Goal: Task Accomplishment & Management: Use online tool/utility

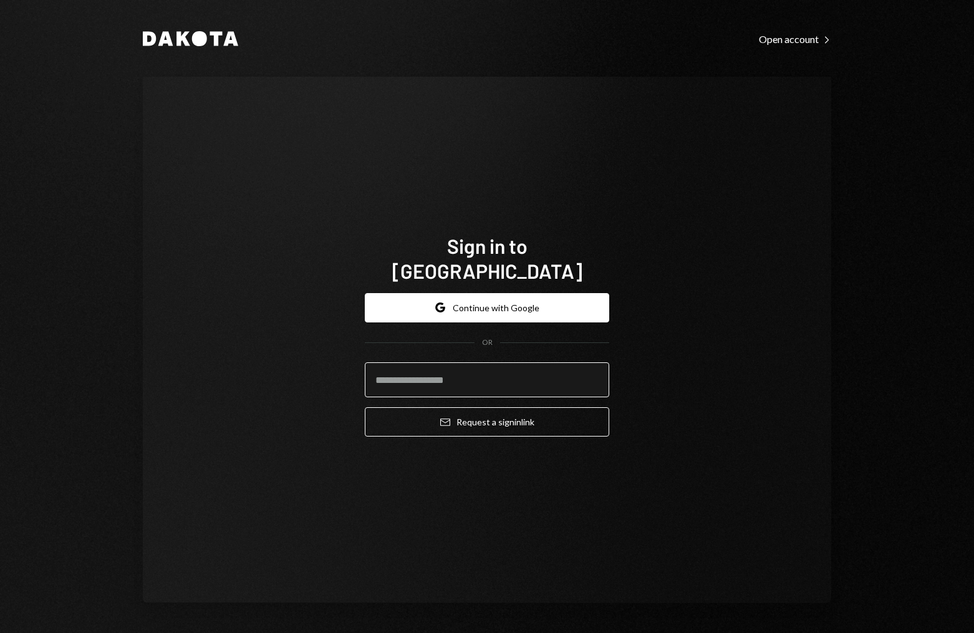
click at [521, 369] on input "email" at bounding box center [487, 379] width 244 height 35
type input "**********"
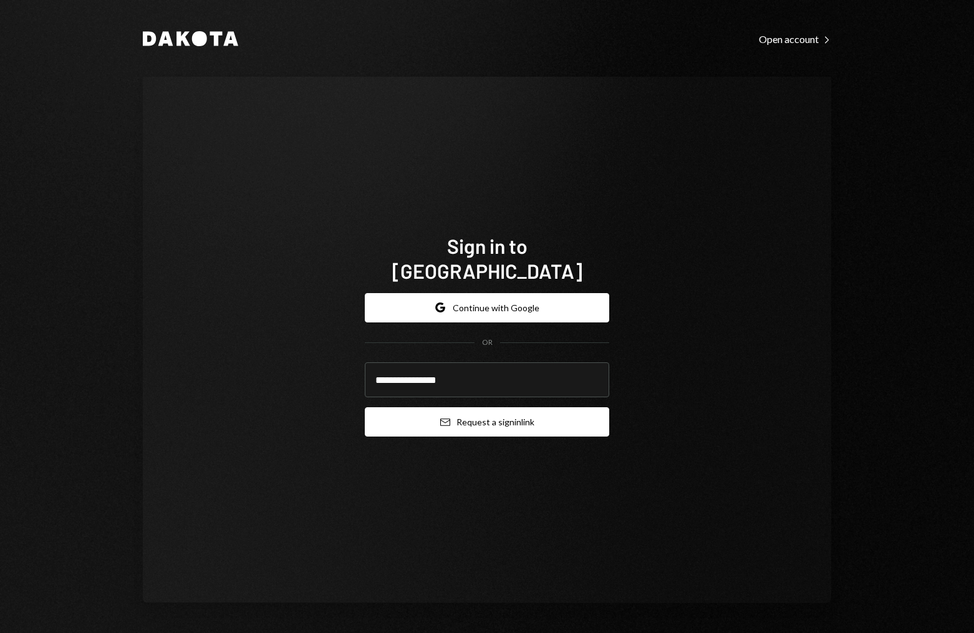
click at [503, 410] on button "Email Request a sign in link" at bounding box center [487, 421] width 244 height 29
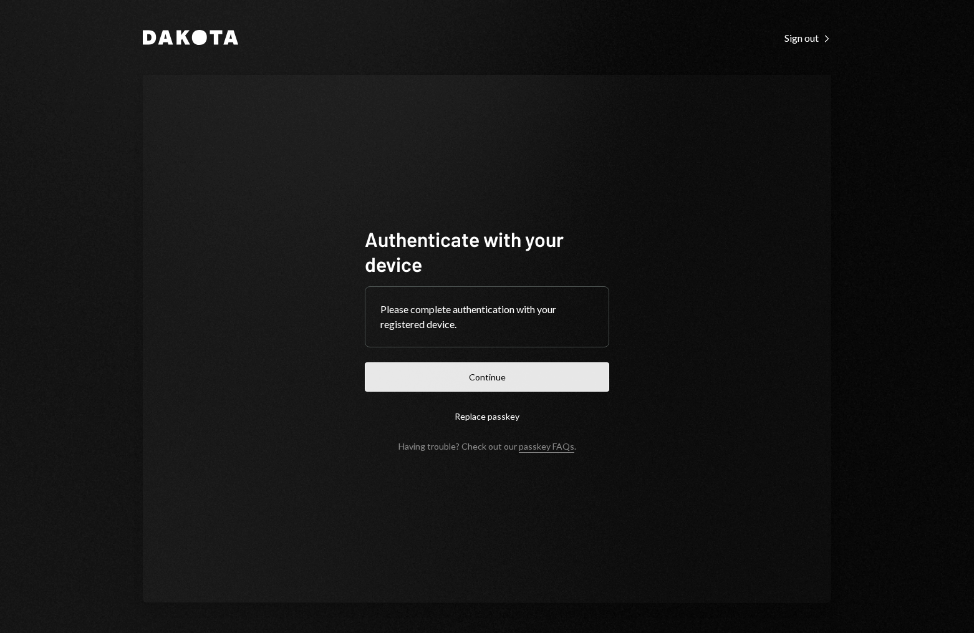
click at [566, 377] on button "Continue" at bounding box center [487, 376] width 244 height 29
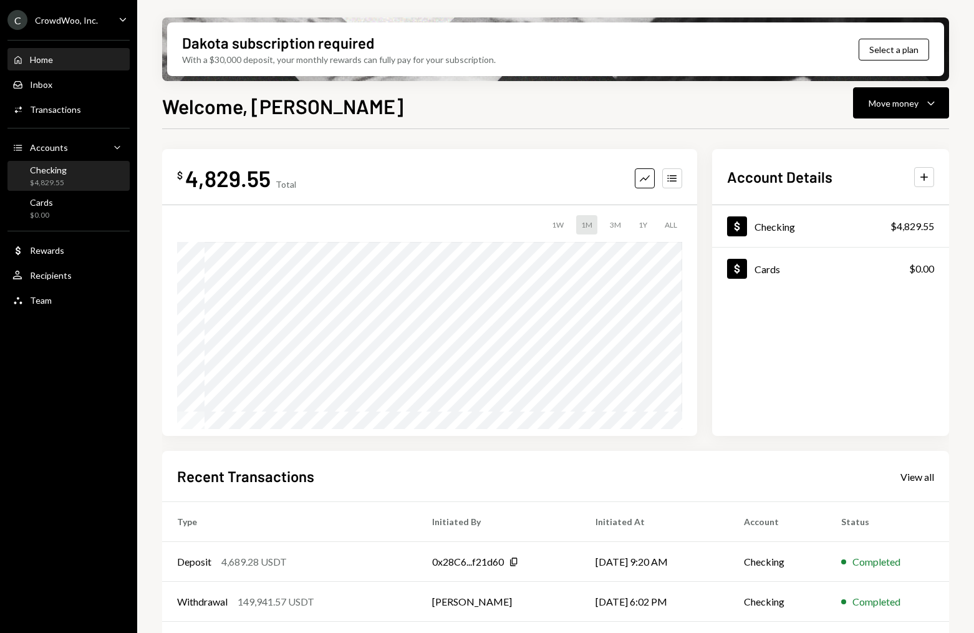
click at [52, 175] on div "Checking $4,829.55" at bounding box center [48, 177] width 37 height 24
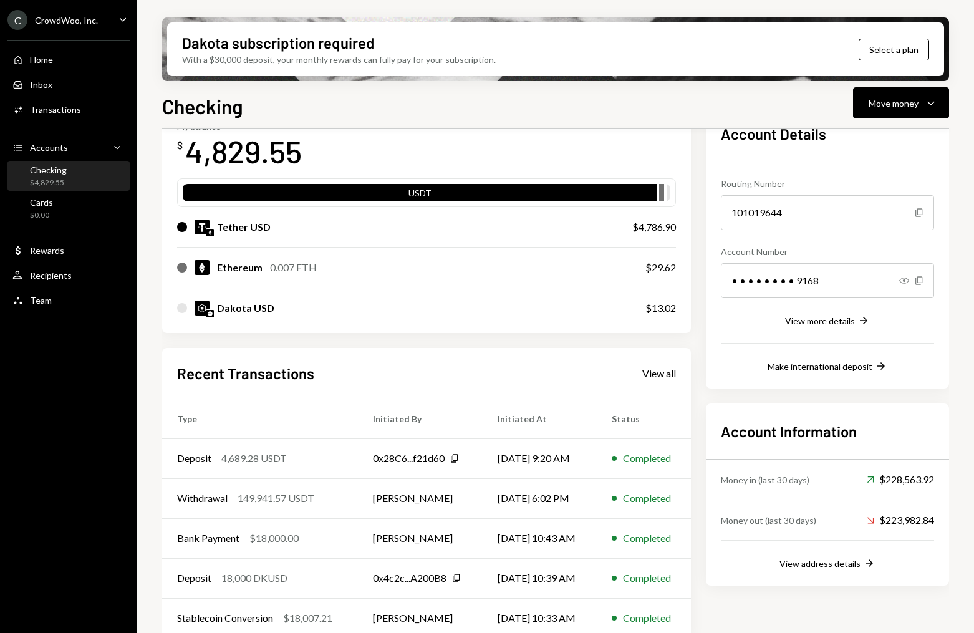
scroll to position [84, 0]
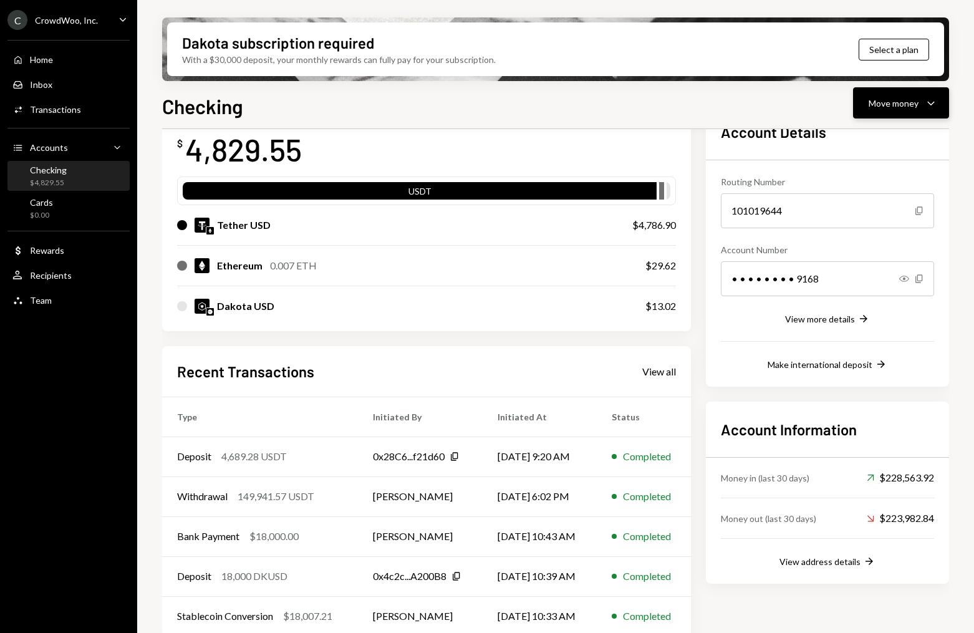
click at [892, 105] on div "Move money" at bounding box center [894, 103] width 50 height 13
click at [879, 233] on div "Swap stablecoins" at bounding box center [891, 235] width 91 height 13
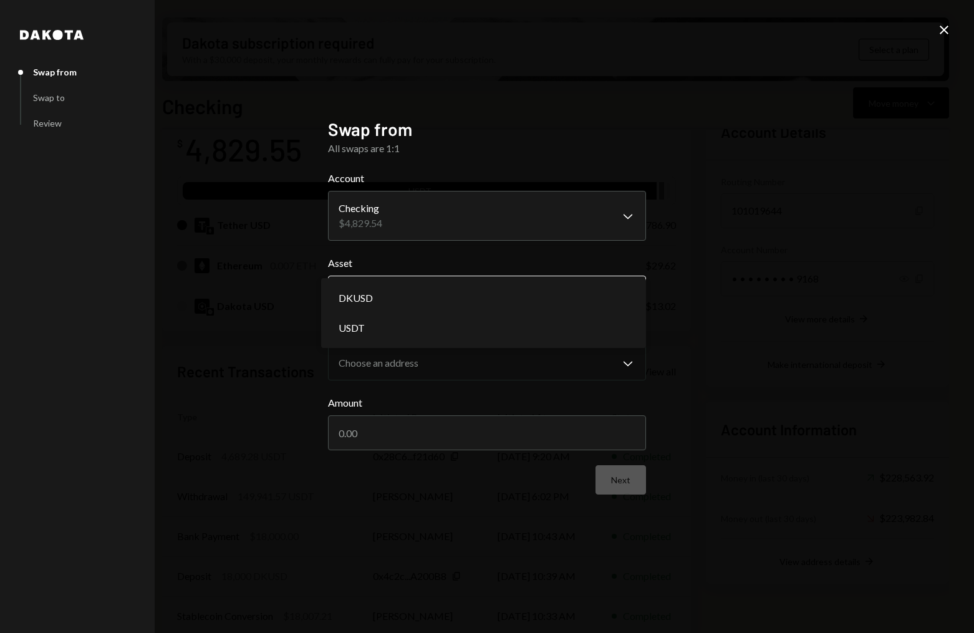
click at [455, 301] on body "C CrowdWoo, Inc. Caret Down Home Home Inbox Inbox Activities Transactions Accou…" at bounding box center [487, 316] width 974 height 633
select select "****"
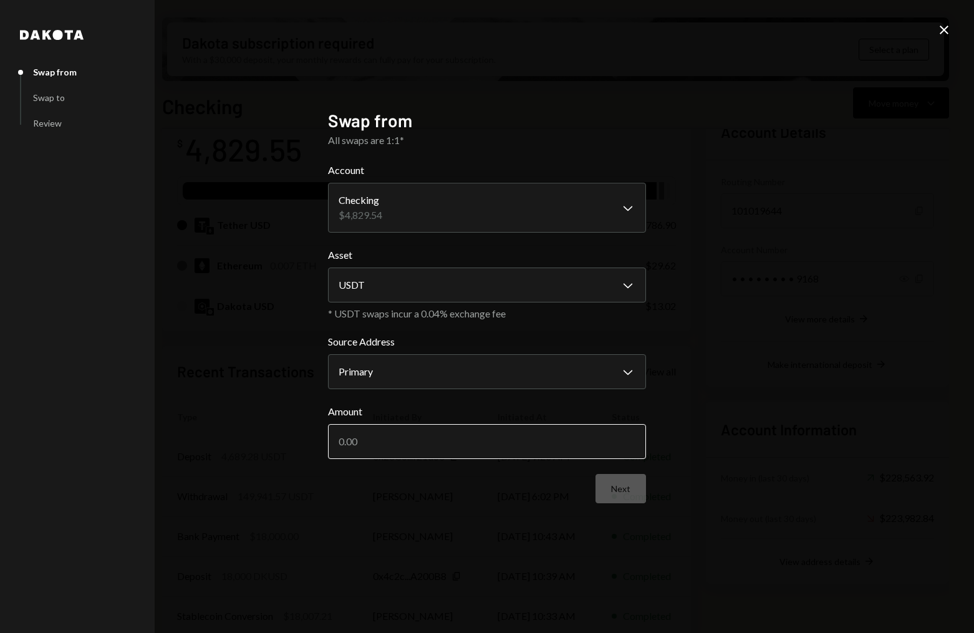
click at [453, 440] on input "Amount" at bounding box center [487, 441] width 318 height 35
type input "4700"
click at [945, 29] on icon at bounding box center [944, 30] width 9 height 9
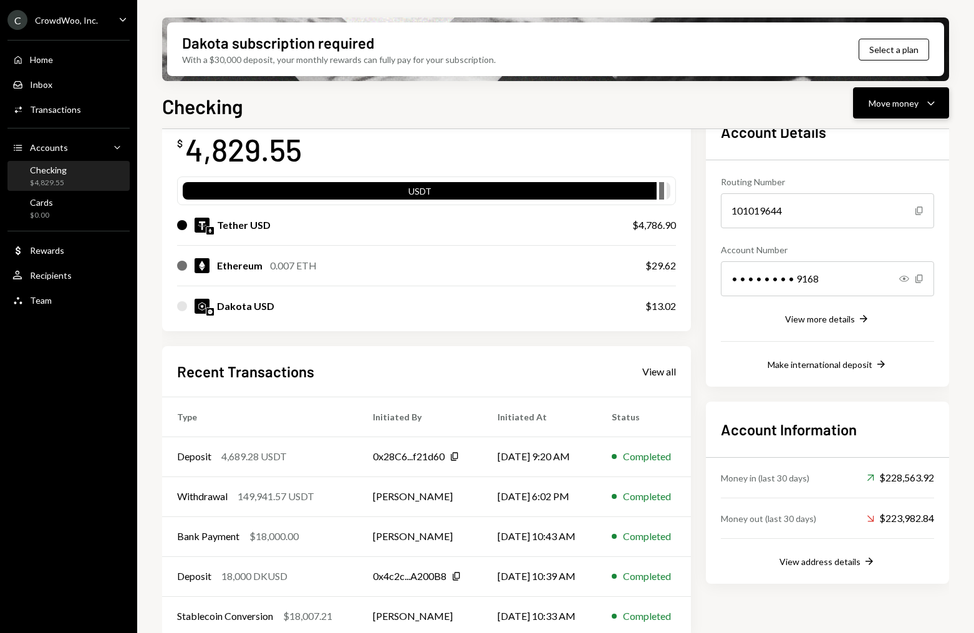
click at [873, 99] on div "Move money" at bounding box center [894, 103] width 50 height 13
click at [841, 233] on div "Swap Swap stablecoins" at bounding box center [882, 235] width 110 height 13
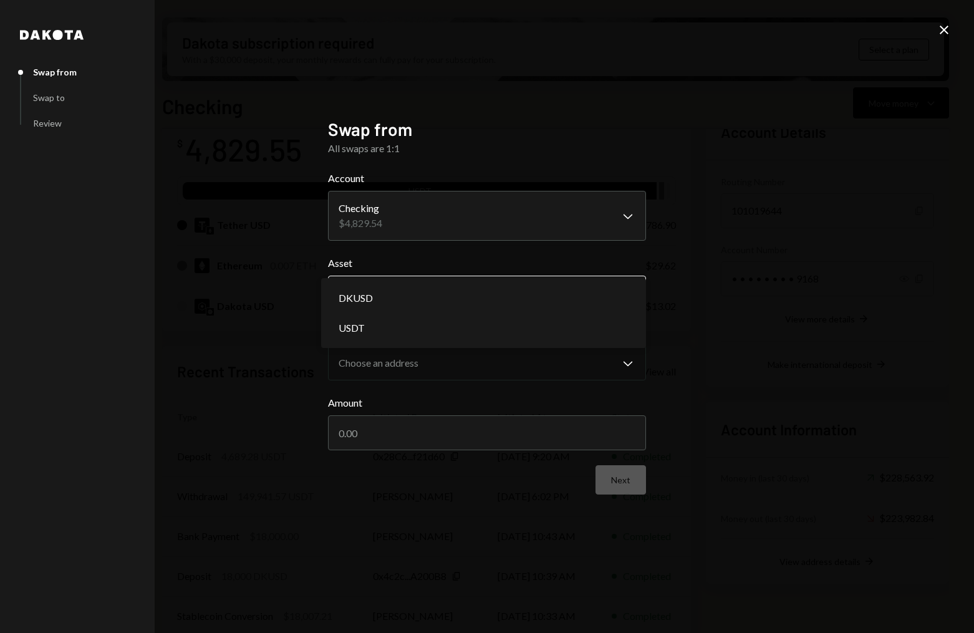
click at [434, 296] on body "C CrowdWoo, Inc. Caret Down Home Home Inbox Inbox Activities Transactions Accou…" at bounding box center [487, 316] width 974 height 633
select select "****"
drag, startPoint x: 401, startPoint y: 332, endPoint x: 402, endPoint y: 415, distance: 83.6
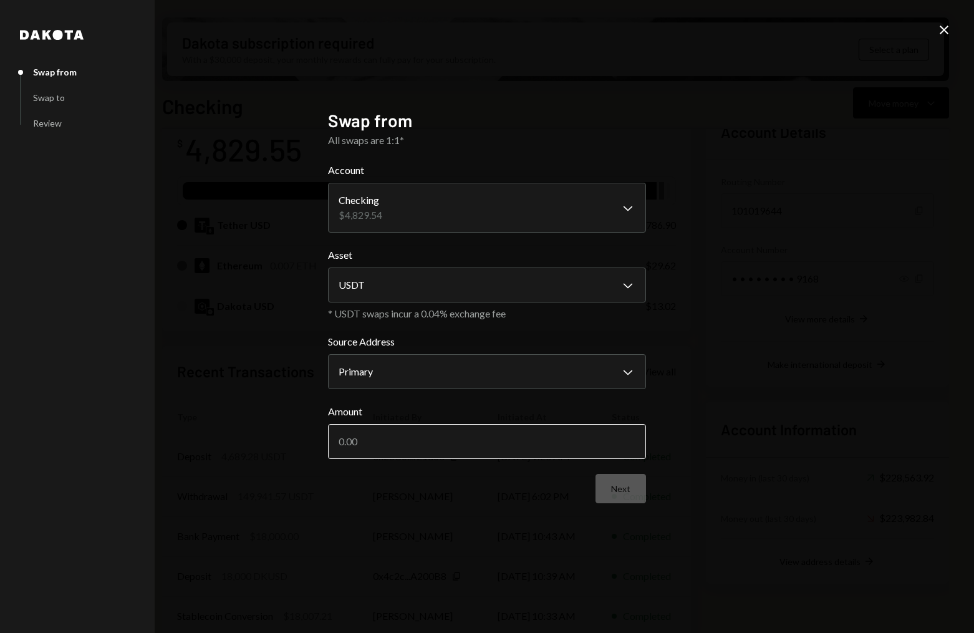
click at [409, 440] on input "Amount" at bounding box center [487, 441] width 318 height 35
type input "4700"
click at [619, 498] on button "Next" at bounding box center [621, 488] width 51 height 29
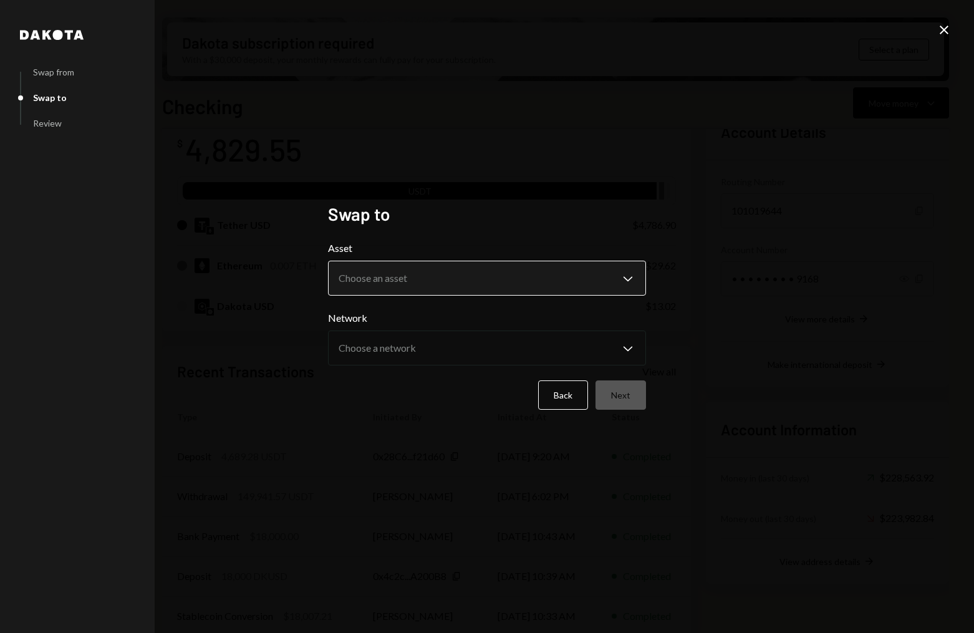
click at [536, 279] on body "C CrowdWoo, Inc. Caret Down Home Home Inbox Inbox Activities Transactions Accou…" at bounding box center [487, 316] width 974 height 633
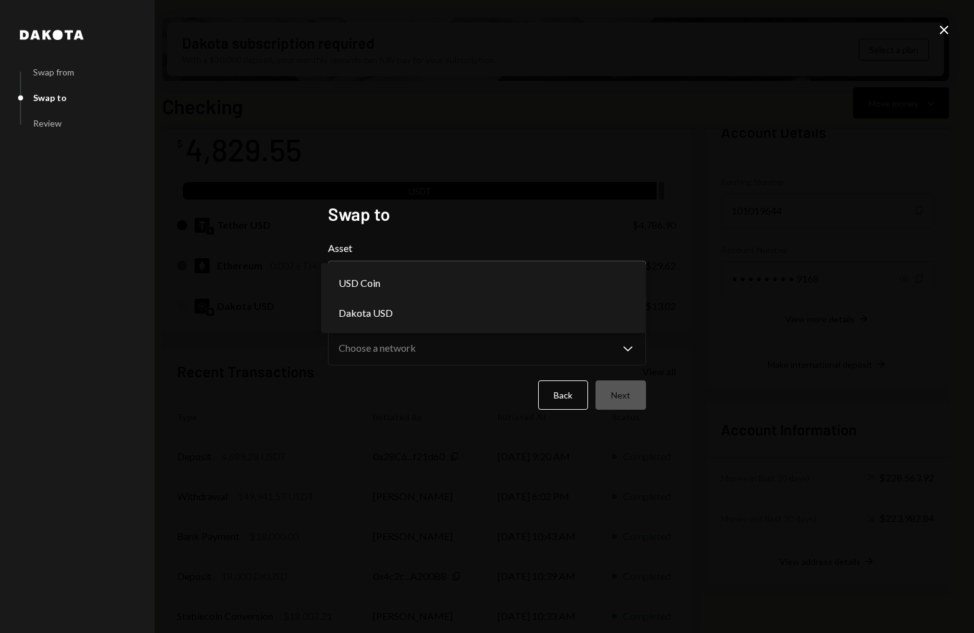
select select "*****"
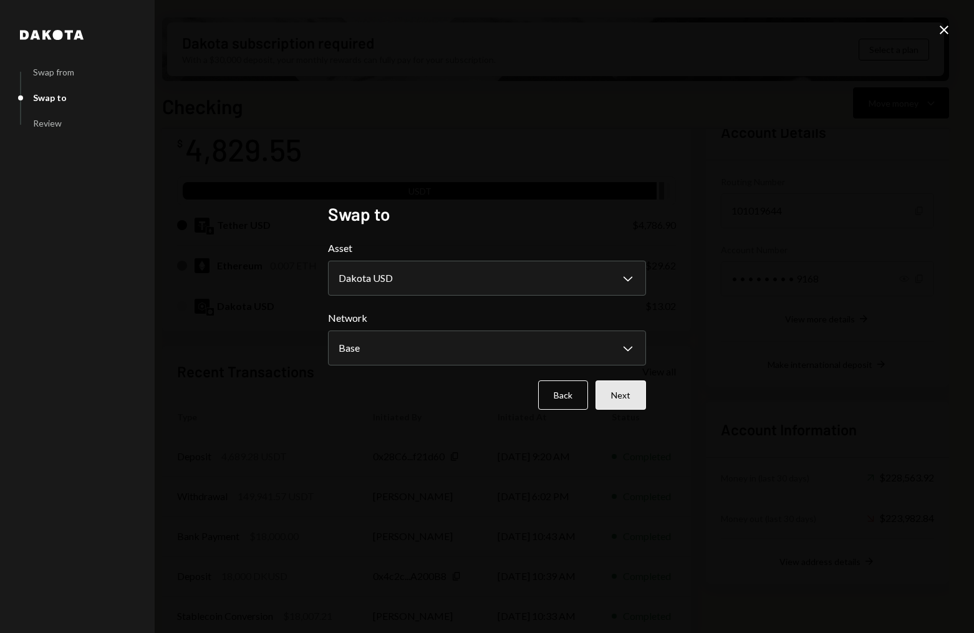
drag, startPoint x: 649, startPoint y: 397, endPoint x: 637, endPoint y: 397, distance: 11.9
click at [649, 397] on div "**********" at bounding box center [487, 316] width 348 height 257
click at [624, 395] on button "Next" at bounding box center [621, 394] width 51 height 29
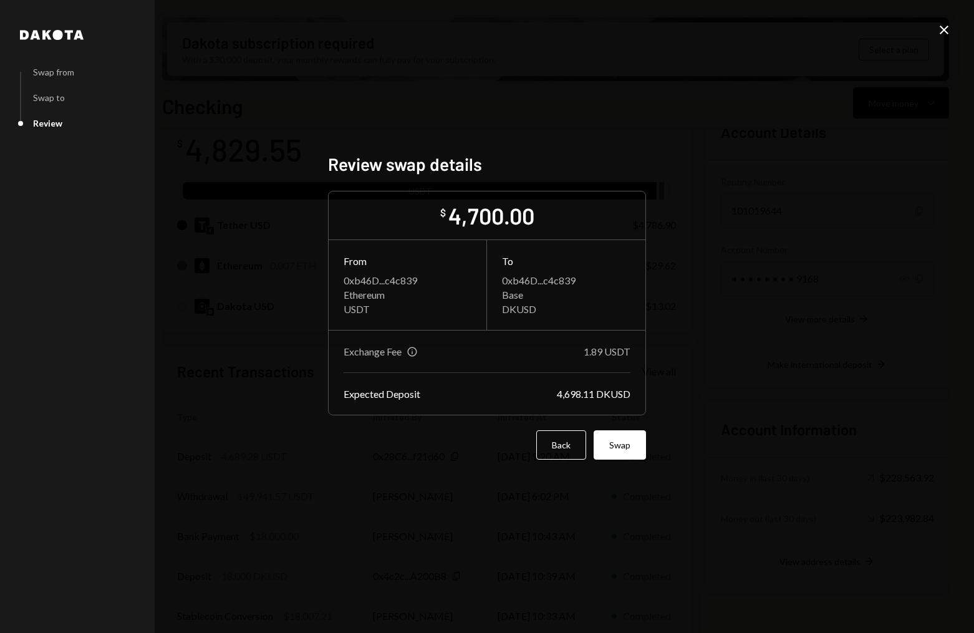
click at [939, 27] on icon "Close" at bounding box center [944, 29] width 15 height 15
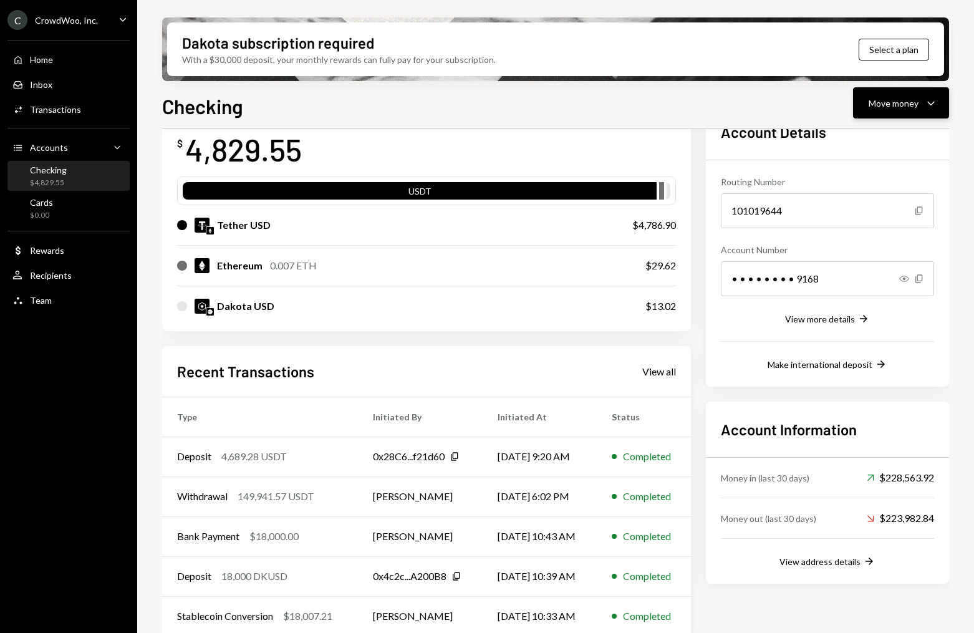
click at [894, 95] on div "Move money Caret Down" at bounding box center [901, 102] width 65 height 15
click at [861, 236] on div "Swap stablecoins" at bounding box center [891, 235] width 91 height 13
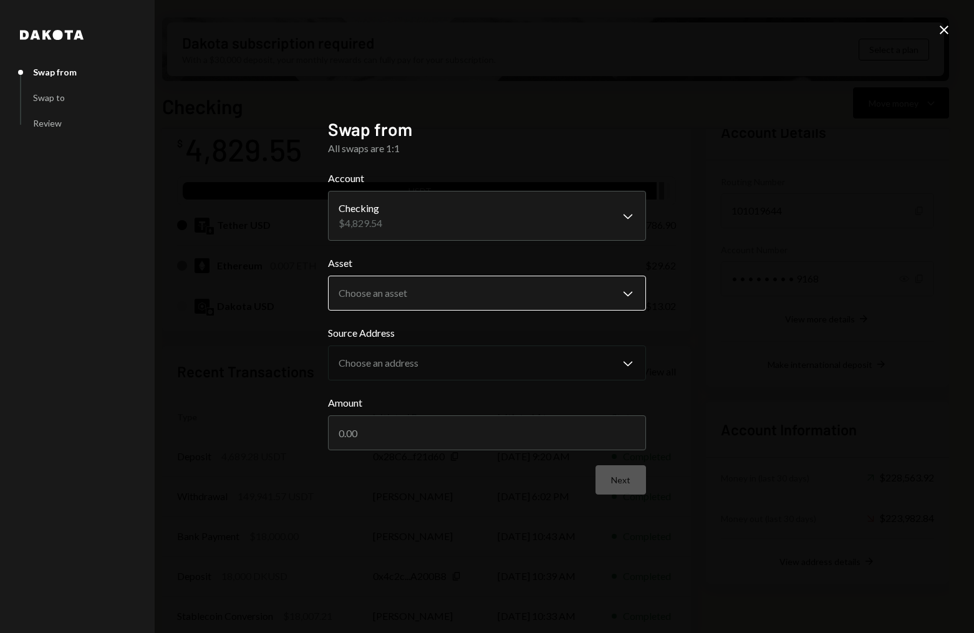
click at [408, 296] on body "C CrowdWoo, Inc. Caret Down Home Home Inbox Inbox Activities Transactions Accou…" at bounding box center [487, 316] width 974 height 633
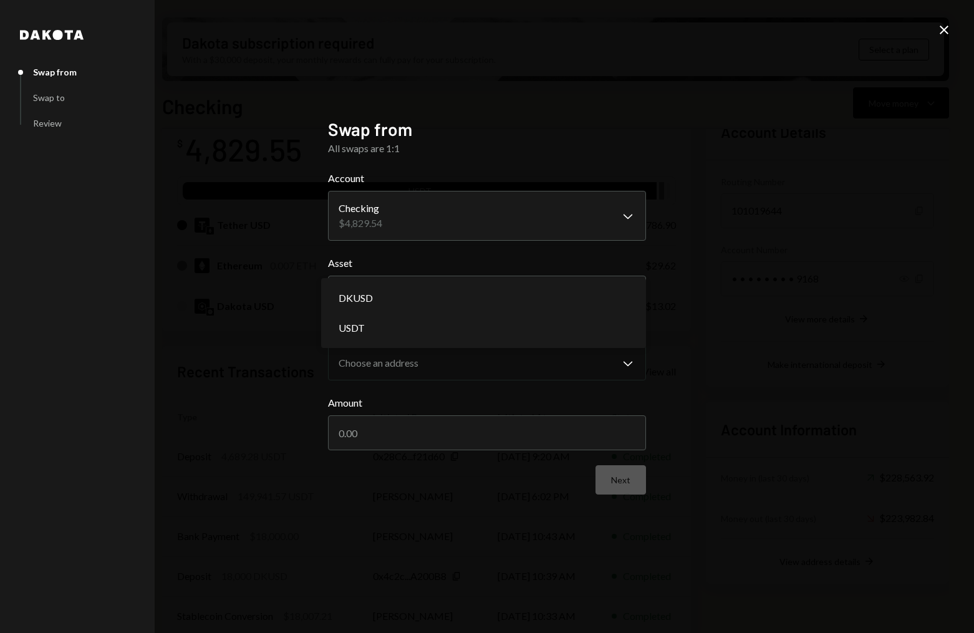
select select "****"
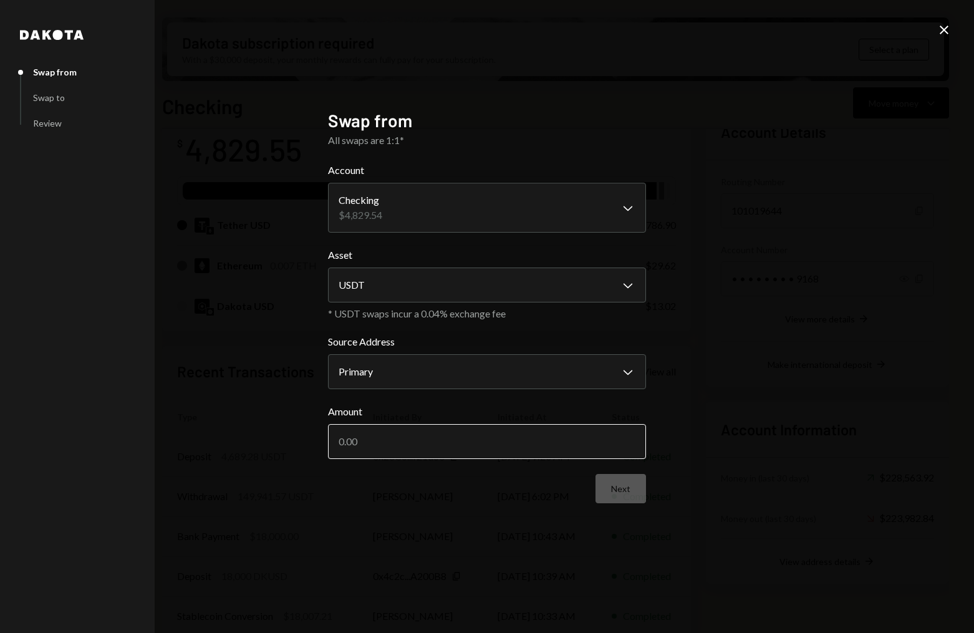
click at [418, 438] on input "Amount" at bounding box center [487, 441] width 318 height 35
type input "4701.89"
click at [622, 488] on button "Next" at bounding box center [621, 488] width 51 height 29
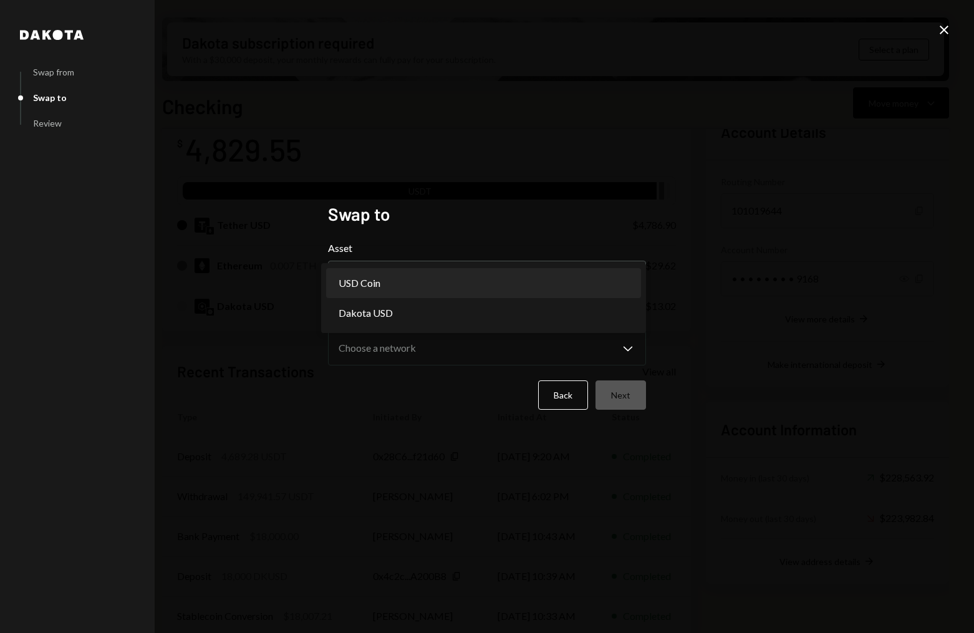
click at [576, 267] on body "C CrowdWoo, Inc. Caret Down Home Home Inbox Inbox Activities Transactions Accou…" at bounding box center [487, 316] width 974 height 633
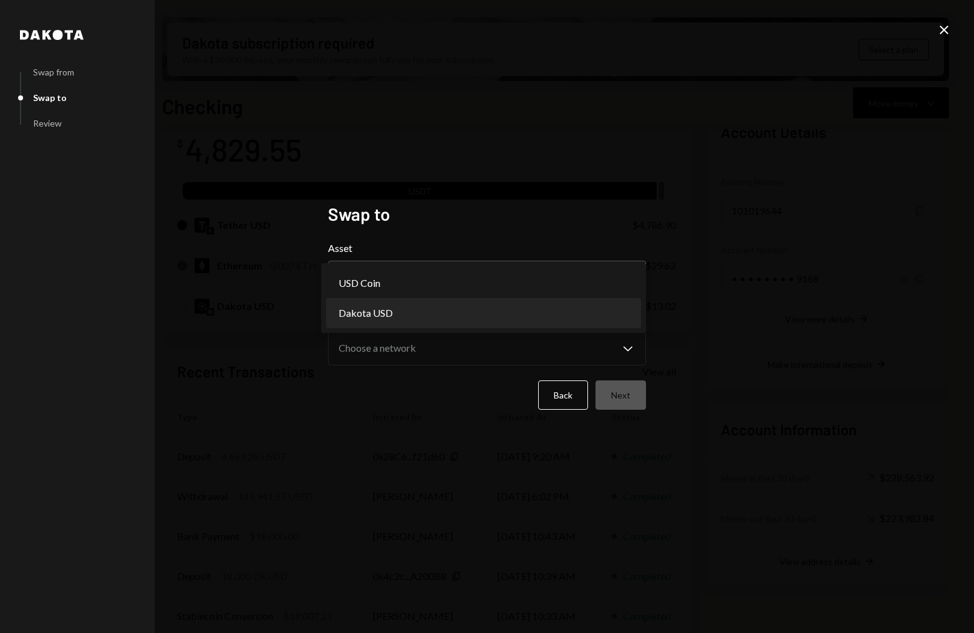
select select "*****"
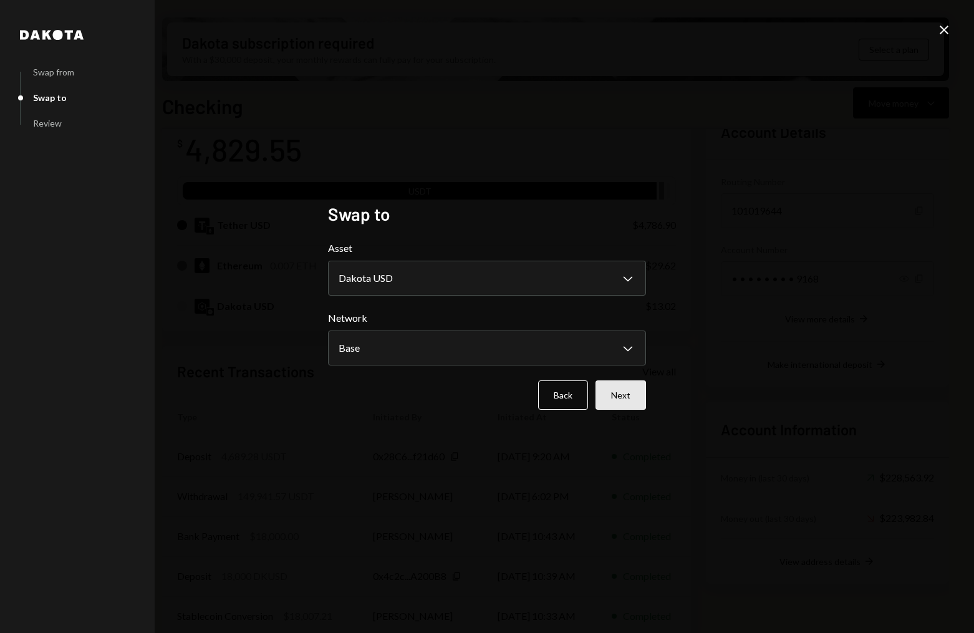
click at [614, 397] on button "Next" at bounding box center [621, 394] width 51 height 29
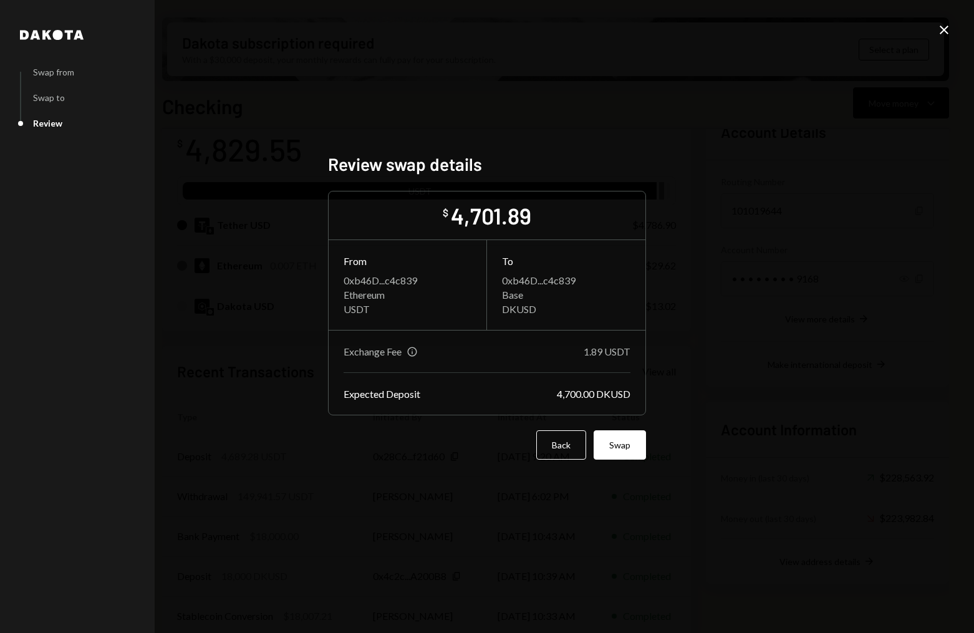
click at [635, 437] on button "Swap" at bounding box center [620, 444] width 52 height 29
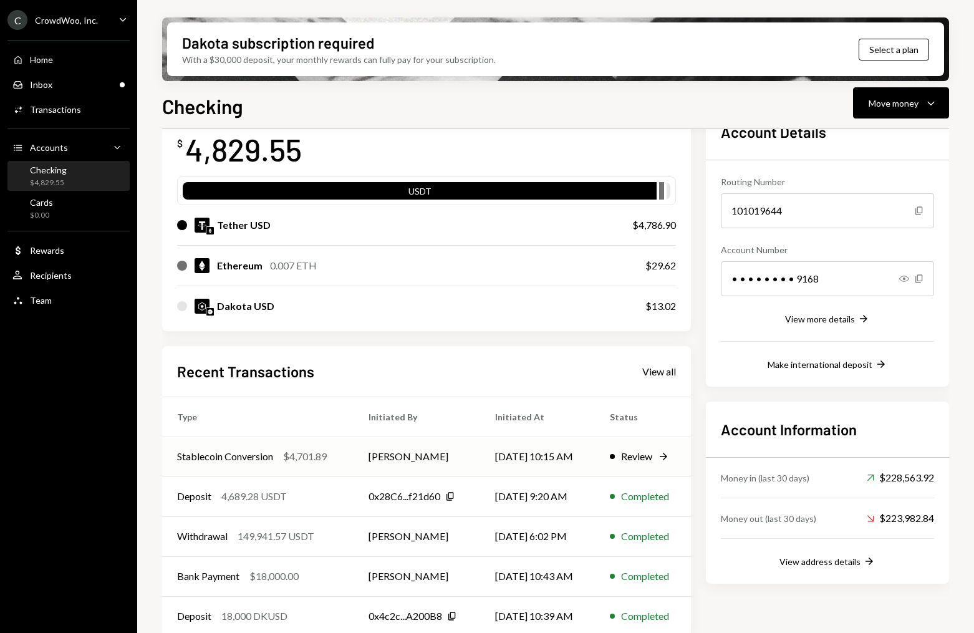
click at [480, 460] on td "08/22/25 10:15 AM" at bounding box center [537, 457] width 115 height 40
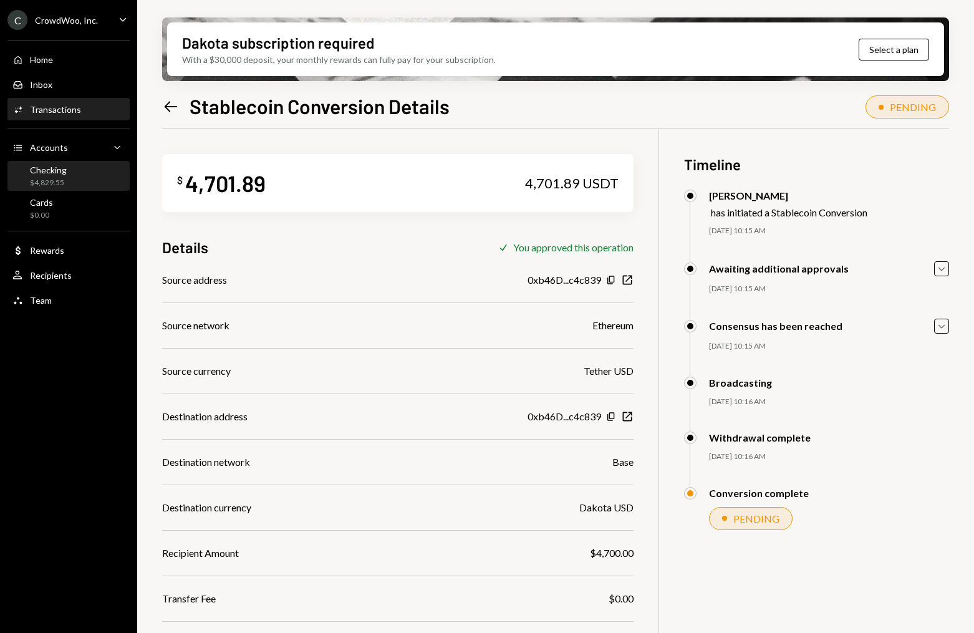
click at [49, 171] on div "Checking" at bounding box center [48, 170] width 37 height 11
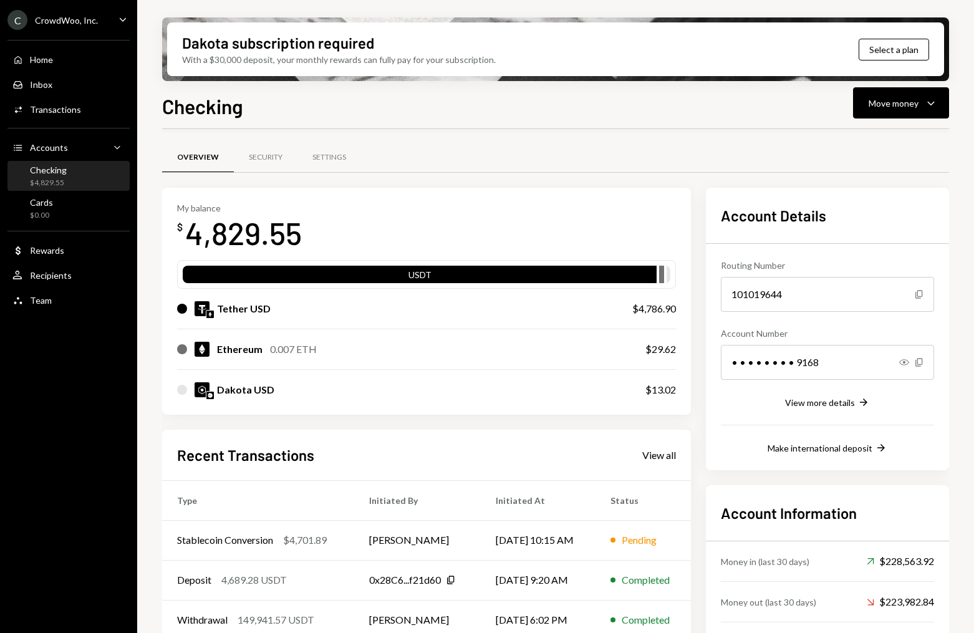
scroll to position [72, 0]
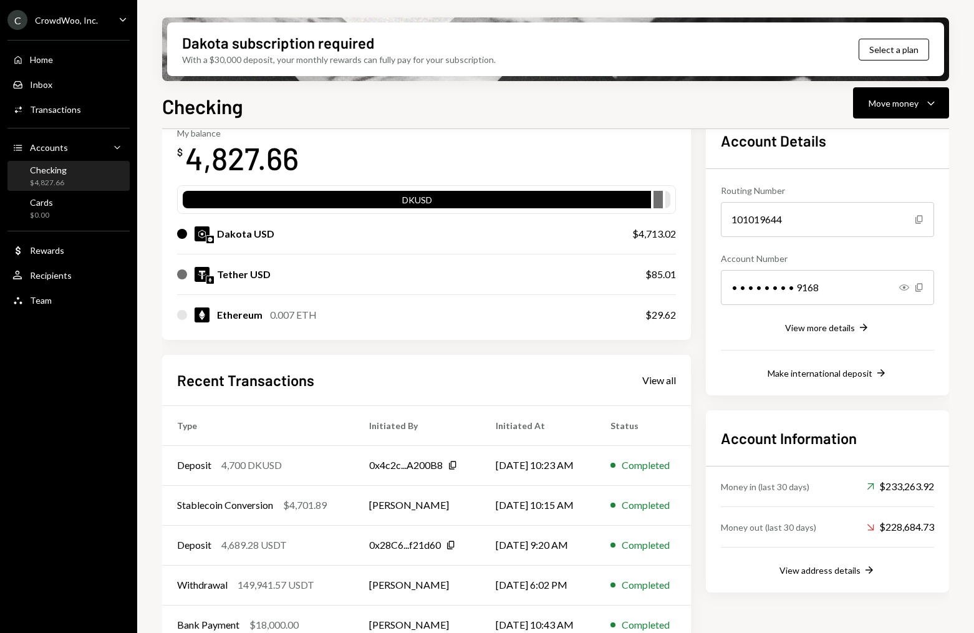
scroll to position [76, 0]
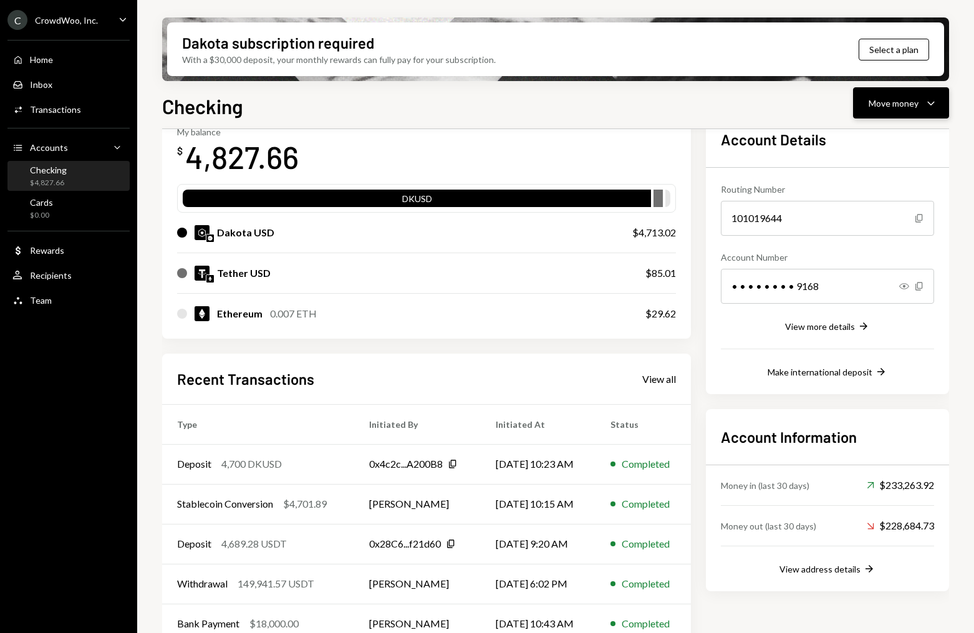
click at [899, 107] on div "Move money" at bounding box center [894, 103] width 50 height 13
click at [873, 144] on div "Send" at bounding box center [891, 140] width 91 height 13
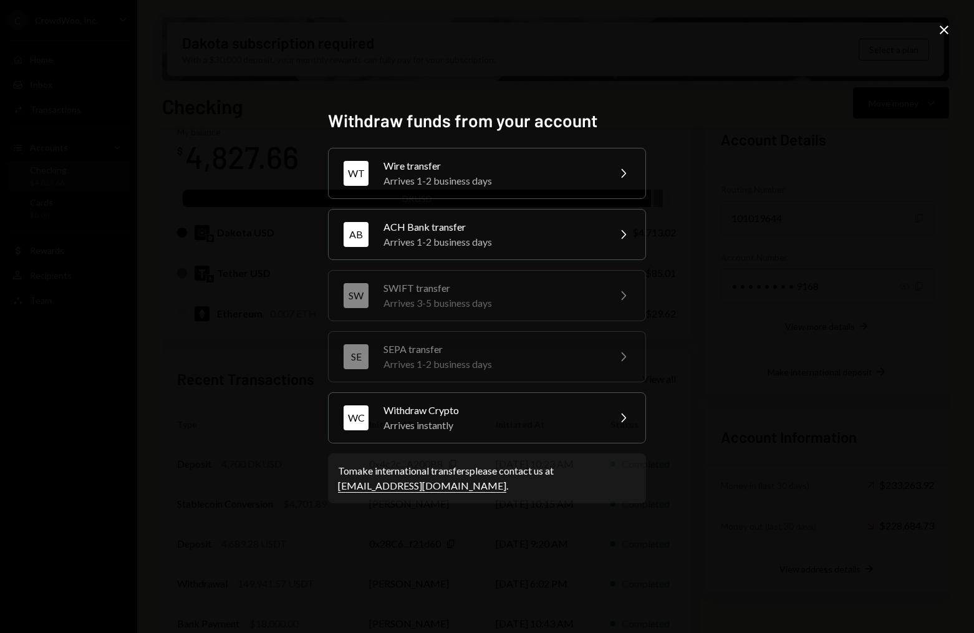
click at [487, 228] on div "ACH Bank transfer" at bounding box center [492, 227] width 217 height 15
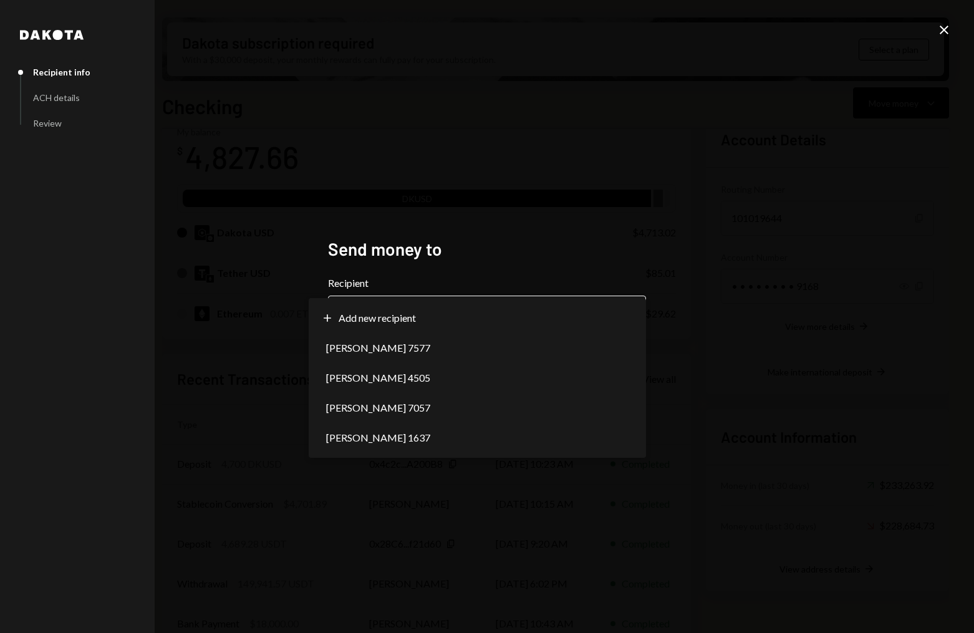
click at [439, 316] on body "C CrowdWoo, Inc. Caret Down Home Home Inbox Inbox Activities Transactions Accou…" at bounding box center [487, 316] width 974 height 633
select select "**********"
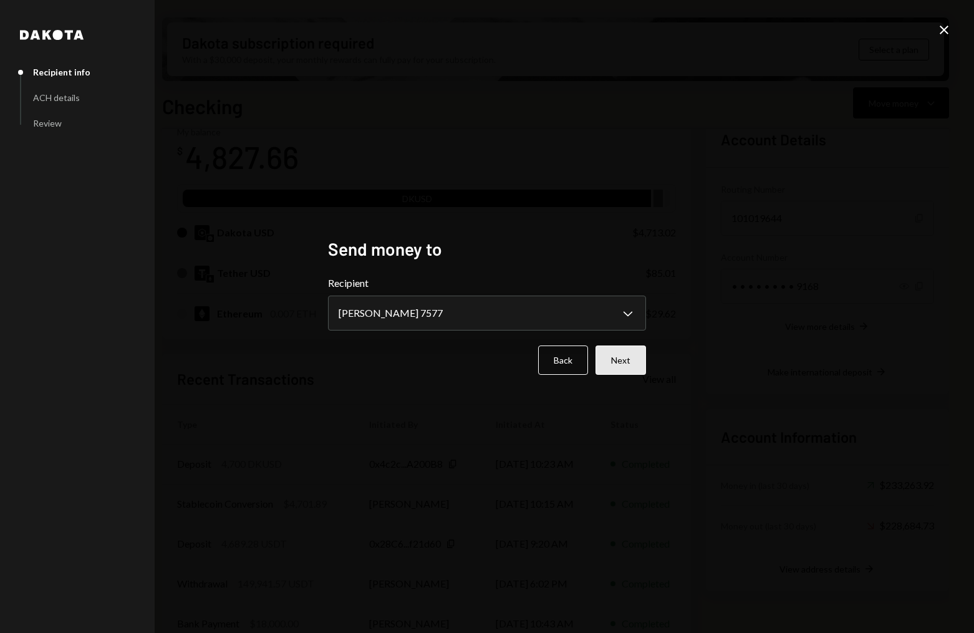
click at [643, 365] on button "Next" at bounding box center [621, 360] width 51 height 29
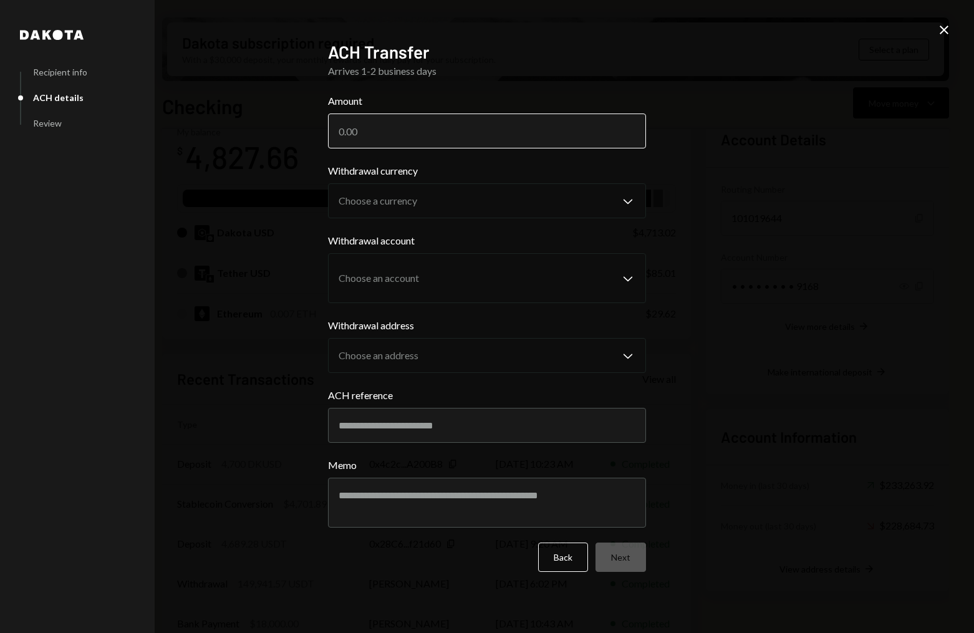
click at [444, 130] on input "Amount" at bounding box center [487, 131] width 318 height 35
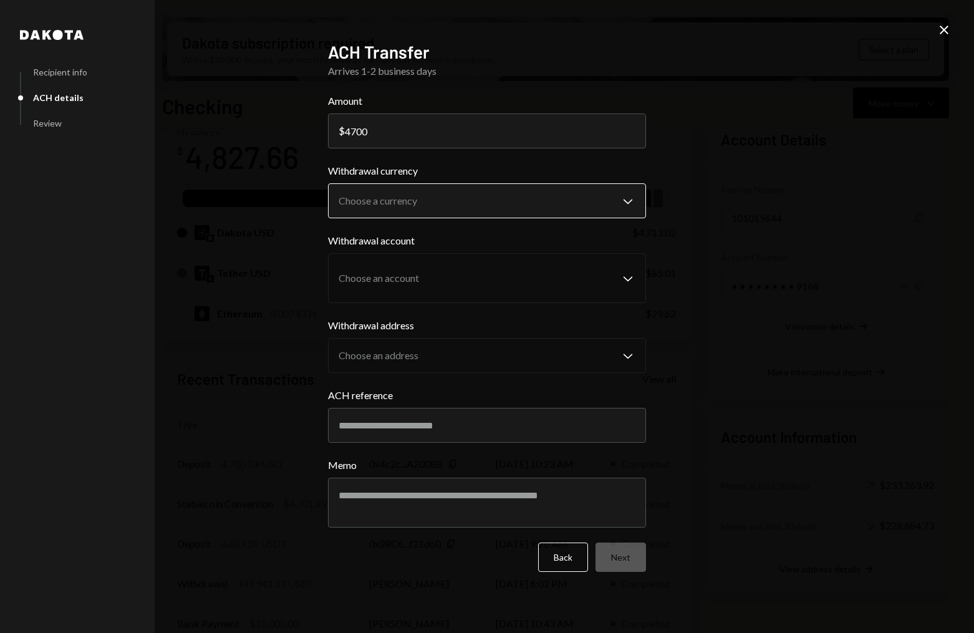
type input "4700"
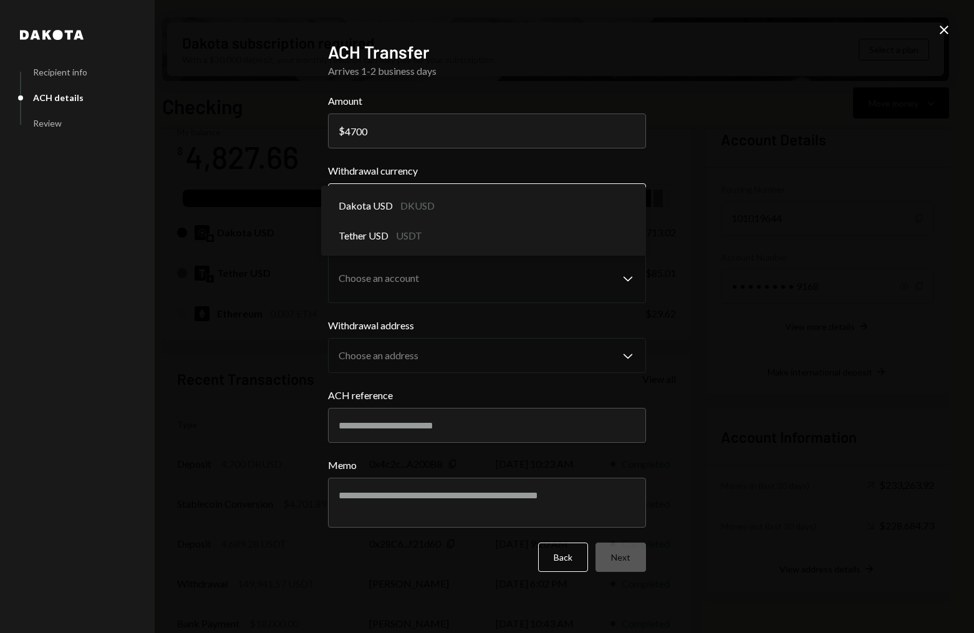
click at [606, 198] on body "C CrowdWoo, Inc. Caret Down Home Home Inbox Inbox Activities Transactions Accou…" at bounding box center [487, 316] width 974 height 633
select select "*****"
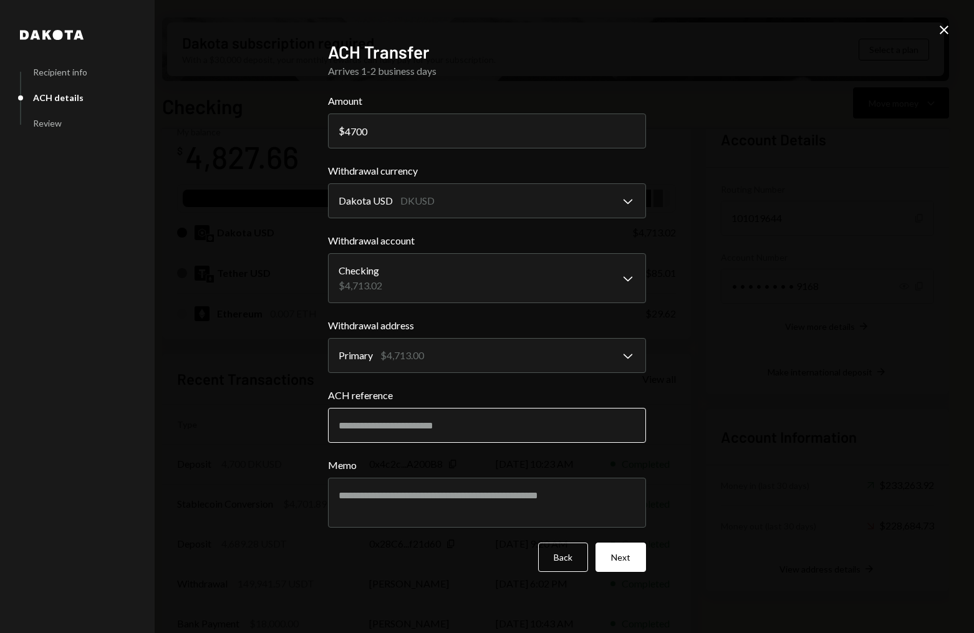
click at [448, 422] on input "ACH reference" at bounding box center [487, 425] width 318 height 35
type input "******"
click at [612, 564] on button "Next" at bounding box center [621, 557] width 51 height 29
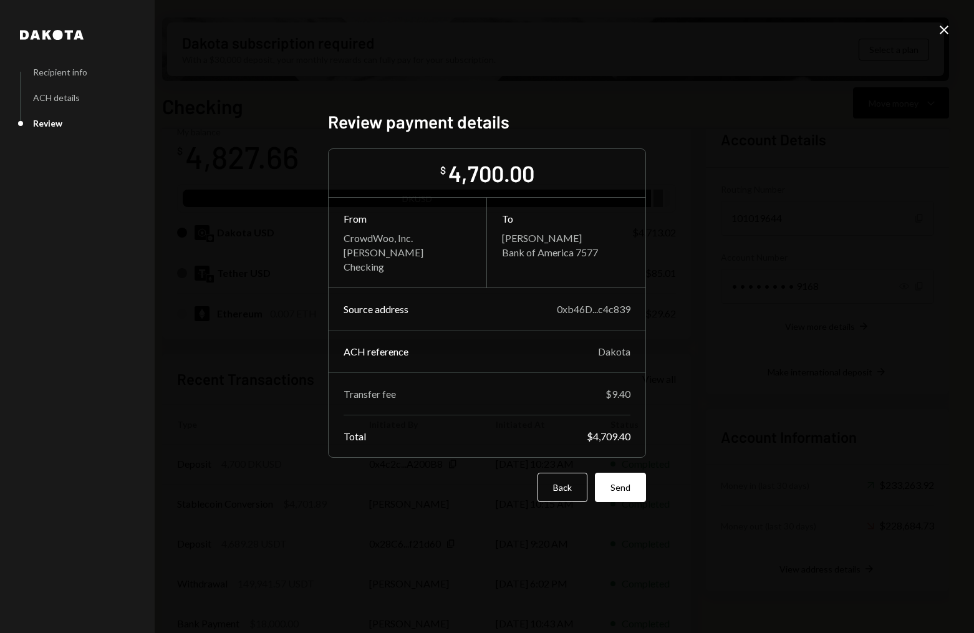
click at [942, 25] on icon "Close" at bounding box center [944, 29] width 15 height 15
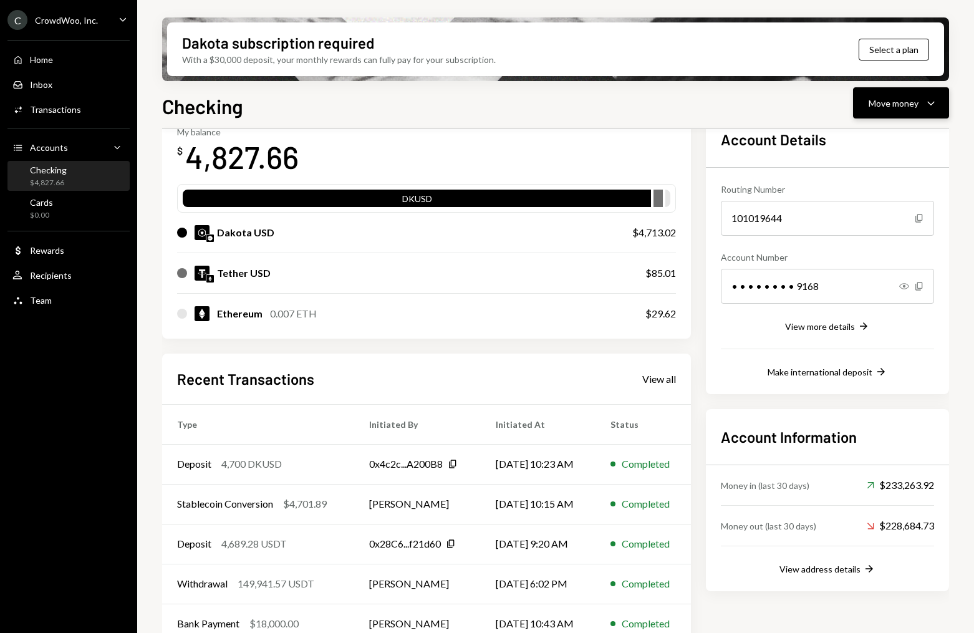
click at [883, 101] on div "Move money" at bounding box center [894, 103] width 50 height 13
click at [866, 140] on div "Send" at bounding box center [891, 140] width 91 height 13
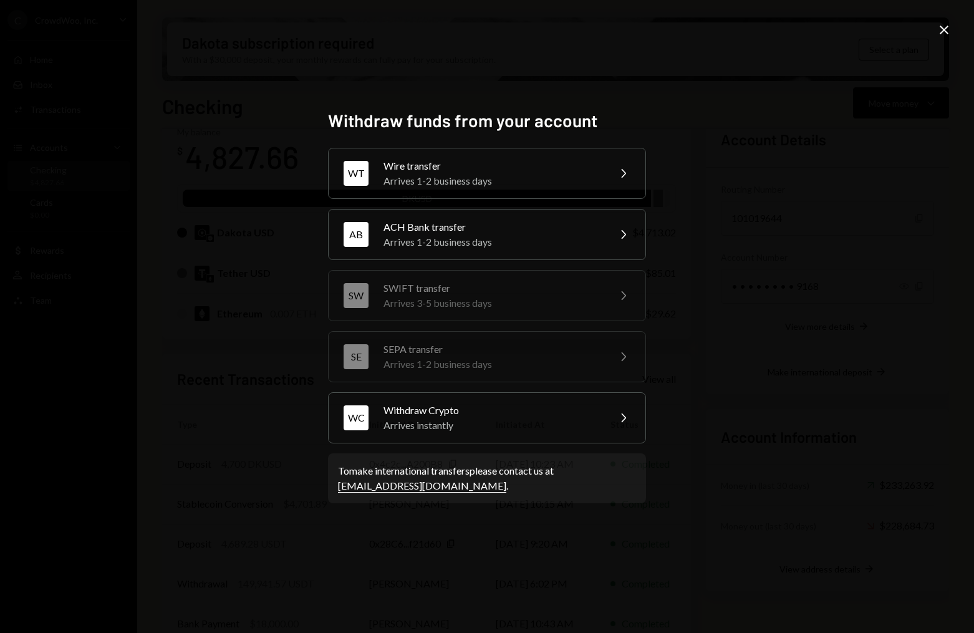
click at [442, 228] on div "ACH Bank transfer" at bounding box center [492, 227] width 217 height 15
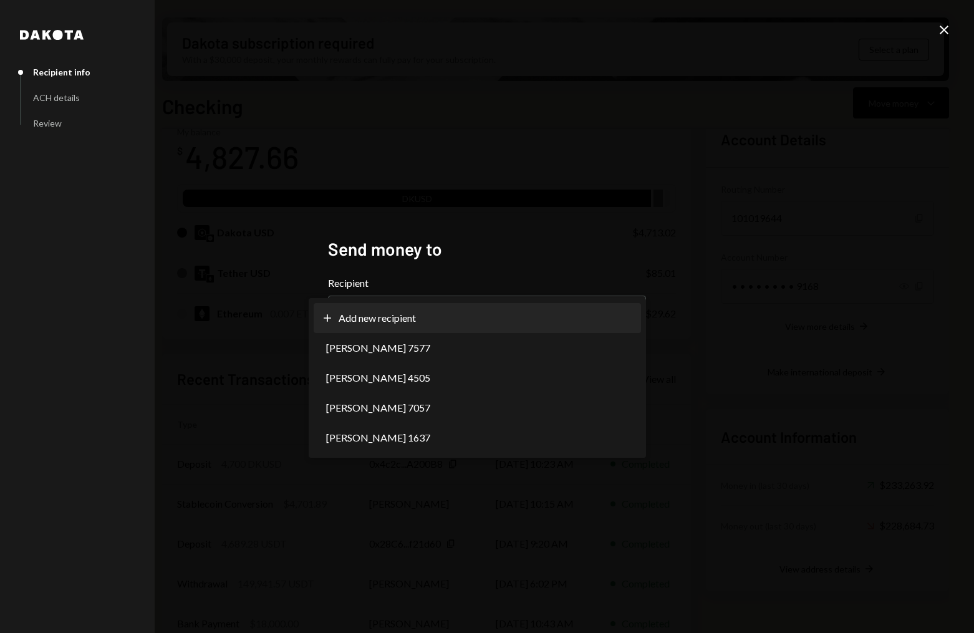
click at [433, 309] on body "C CrowdWoo, Inc. Caret Down Home Home Inbox Inbox Activities Transactions Accou…" at bounding box center [487, 316] width 974 height 633
select select "**********"
drag, startPoint x: 413, startPoint y: 350, endPoint x: 580, endPoint y: 369, distance: 167.6
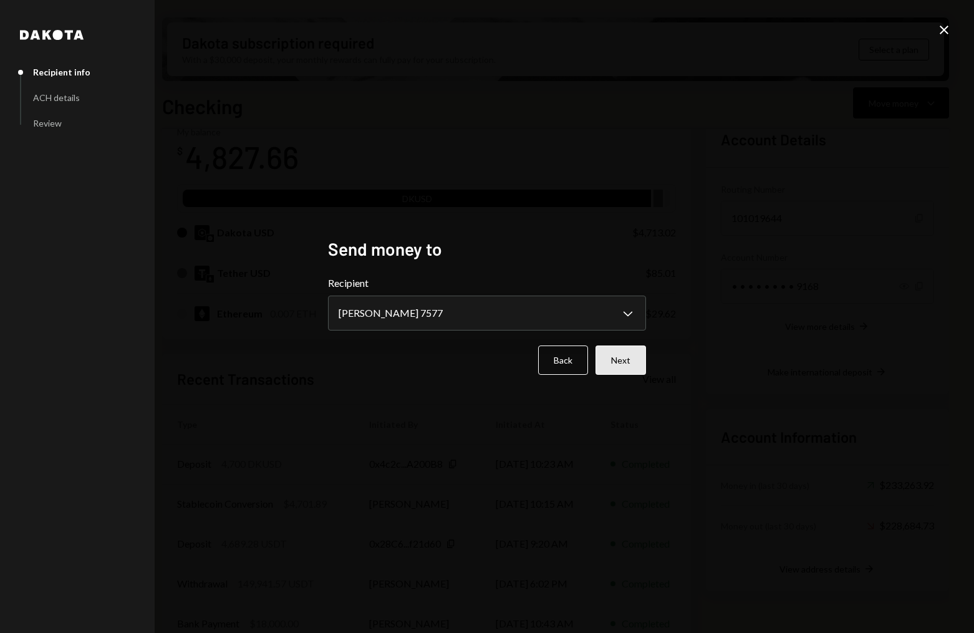
click at [639, 369] on button "Next" at bounding box center [621, 360] width 51 height 29
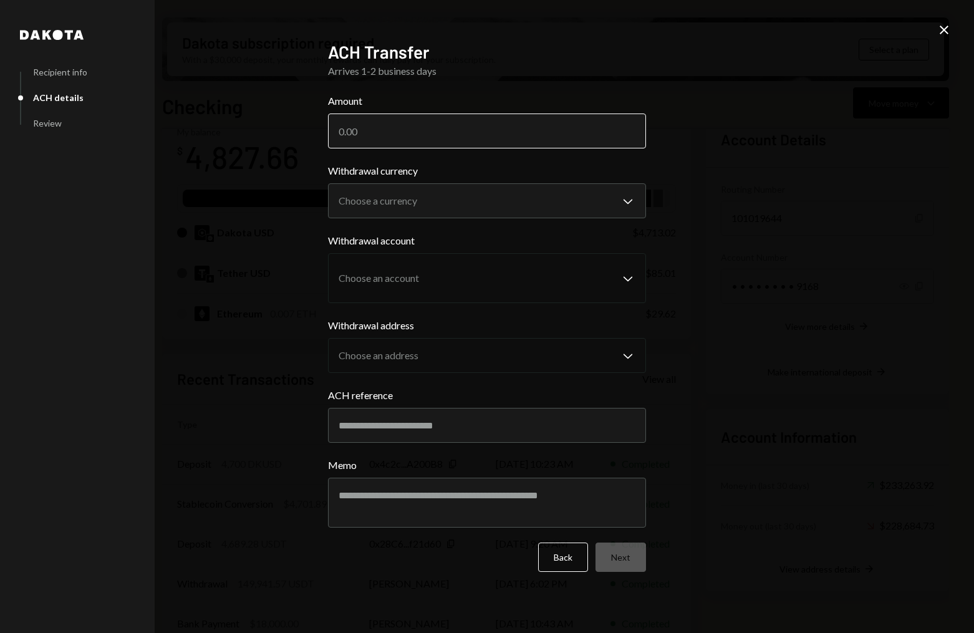
click at [458, 130] on input "Amount" at bounding box center [487, 131] width 318 height 35
type input "4700"
click at [428, 197] on body "C CrowdWoo, Inc. Caret Down Home Home Inbox Inbox Activities Transactions Accou…" at bounding box center [487, 316] width 974 height 633
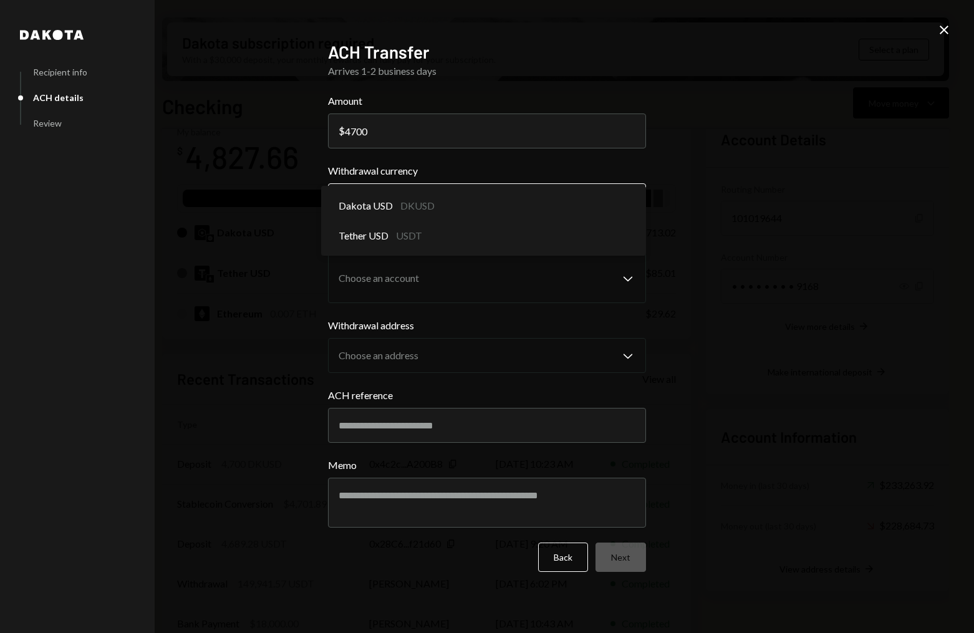
select select "*****"
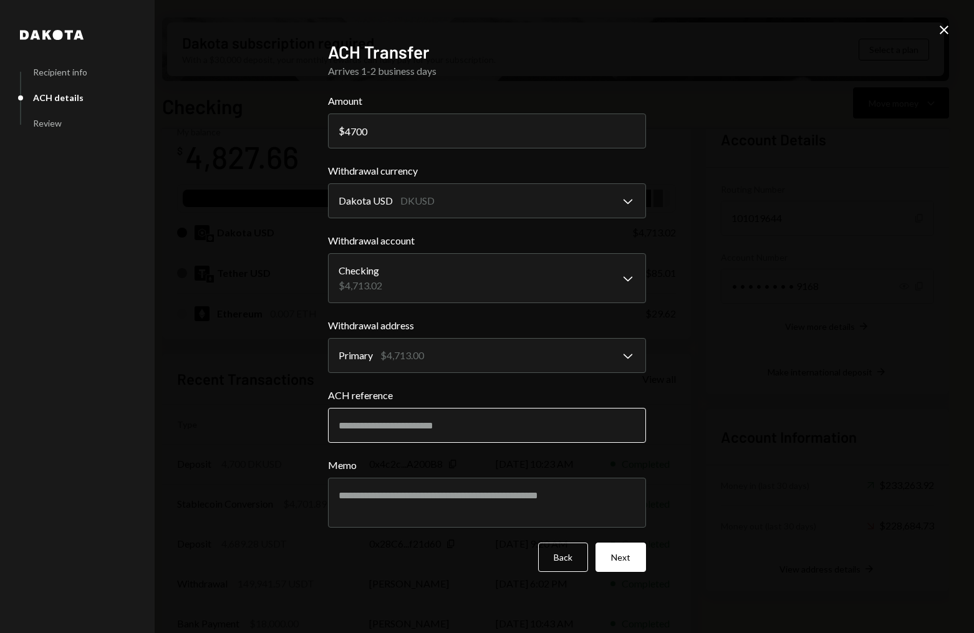
click at [435, 427] on input "ACH reference" at bounding box center [487, 425] width 318 height 35
type input "******"
click at [617, 553] on button "Next" at bounding box center [621, 557] width 51 height 29
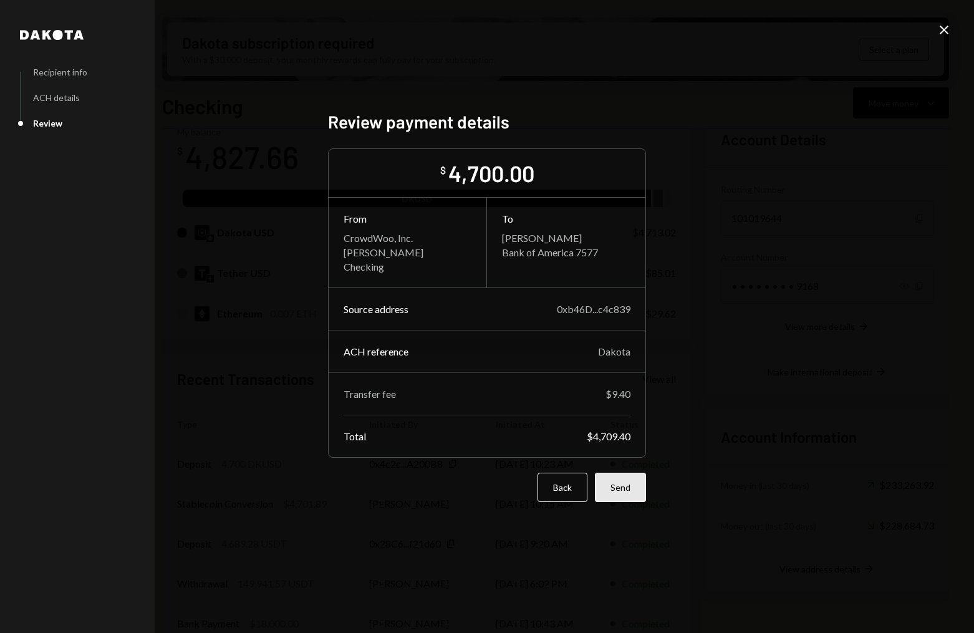
click at [619, 488] on button "Send" at bounding box center [620, 487] width 51 height 29
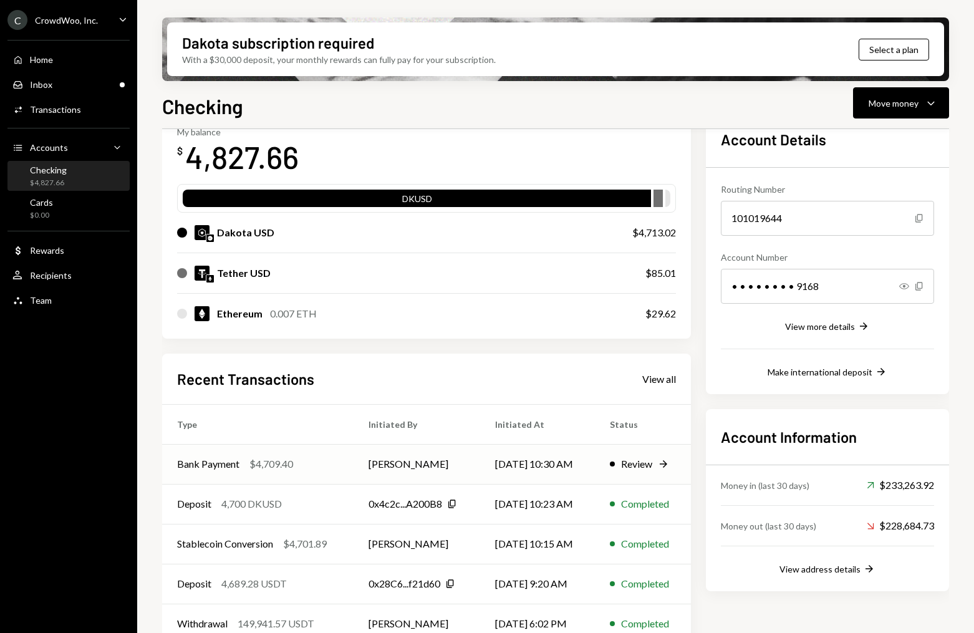
click at [310, 458] on div "Bank Payment $4,709.40" at bounding box center [258, 464] width 162 height 15
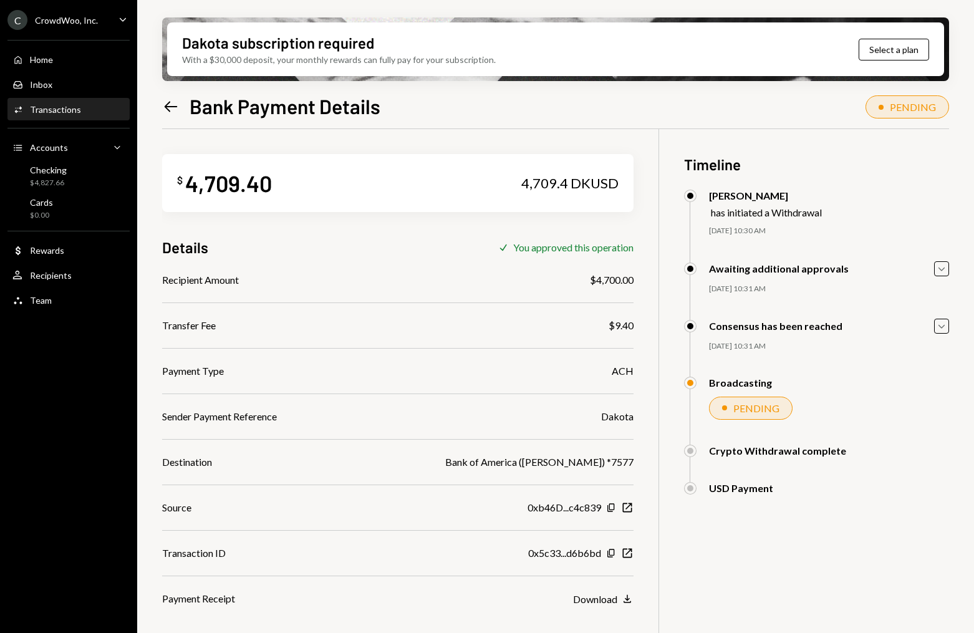
click at [176, 107] on icon "Left Arrow" at bounding box center [170, 106] width 17 height 17
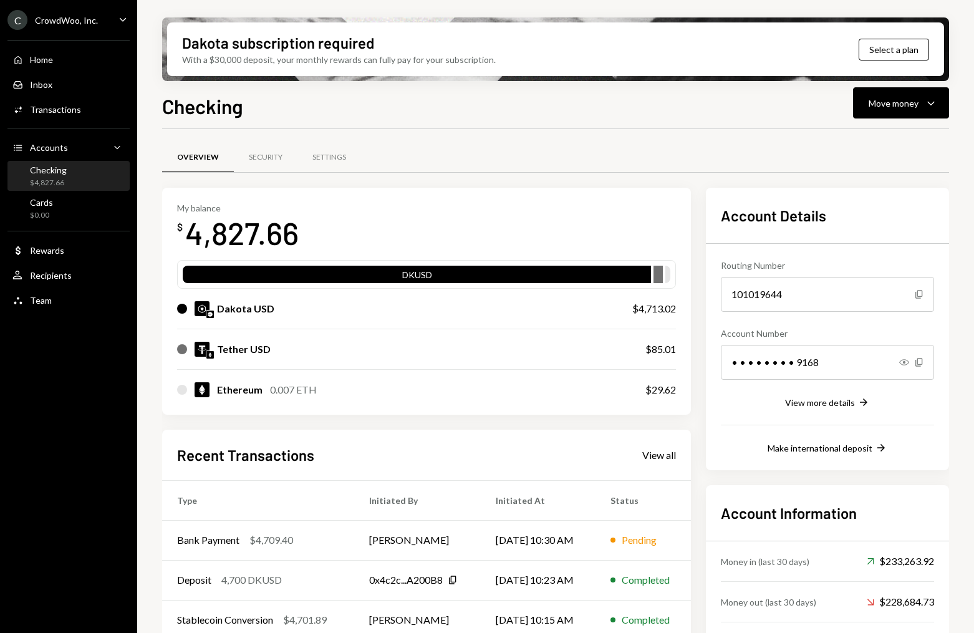
click at [598, 306] on div "Dakota USD" at bounding box center [392, 308] width 430 height 15
click at [567, 312] on div "Dakota USD" at bounding box center [392, 308] width 430 height 15
click at [442, 544] on td "[PERSON_NAME]" at bounding box center [417, 540] width 127 height 40
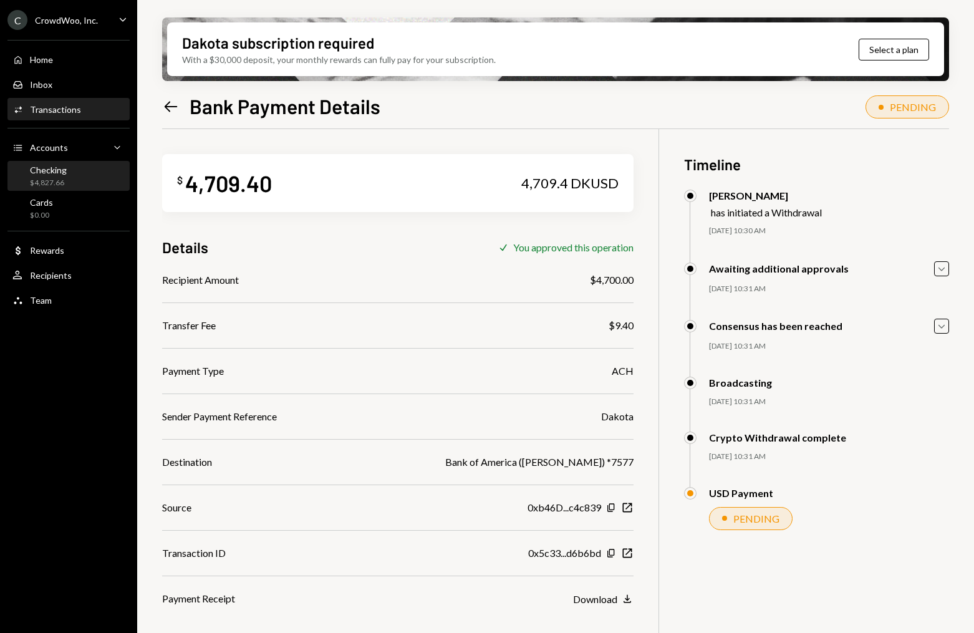
click at [50, 179] on div "$4,827.66" at bounding box center [48, 183] width 37 height 11
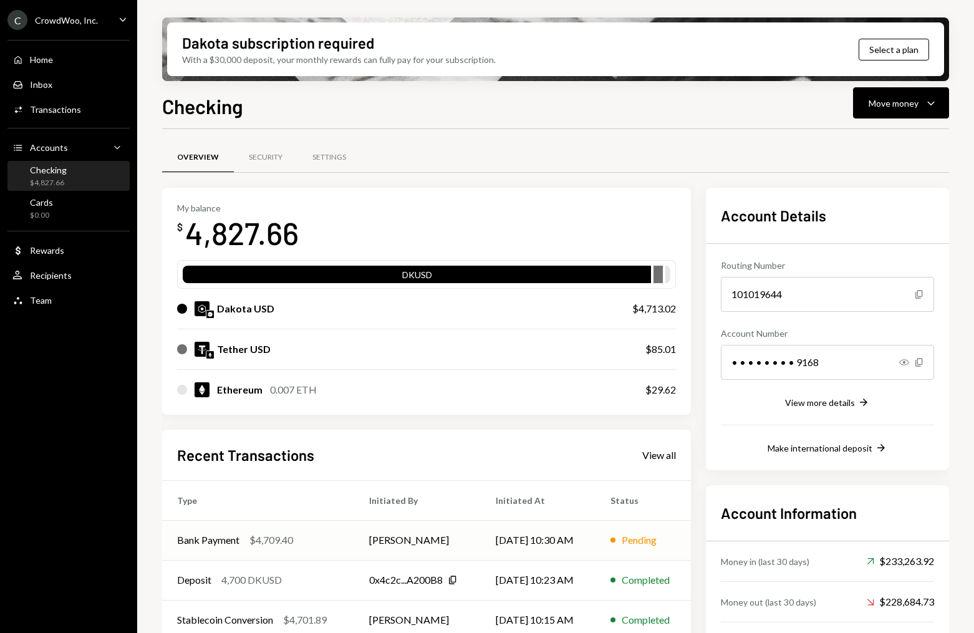
click at [467, 541] on td "[PERSON_NAME]" at bounding box center [417, 540] width 127 height 40
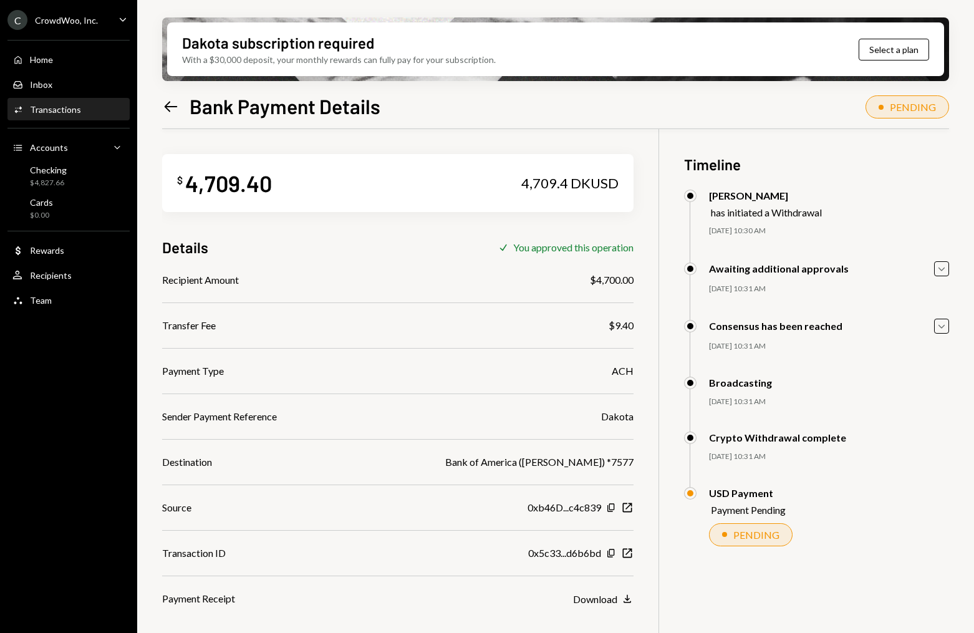
scroll to position [1, 0]
click at [49, 175] on div "Checking $118.26" at bounding box center [48, 177] width 37 height 24
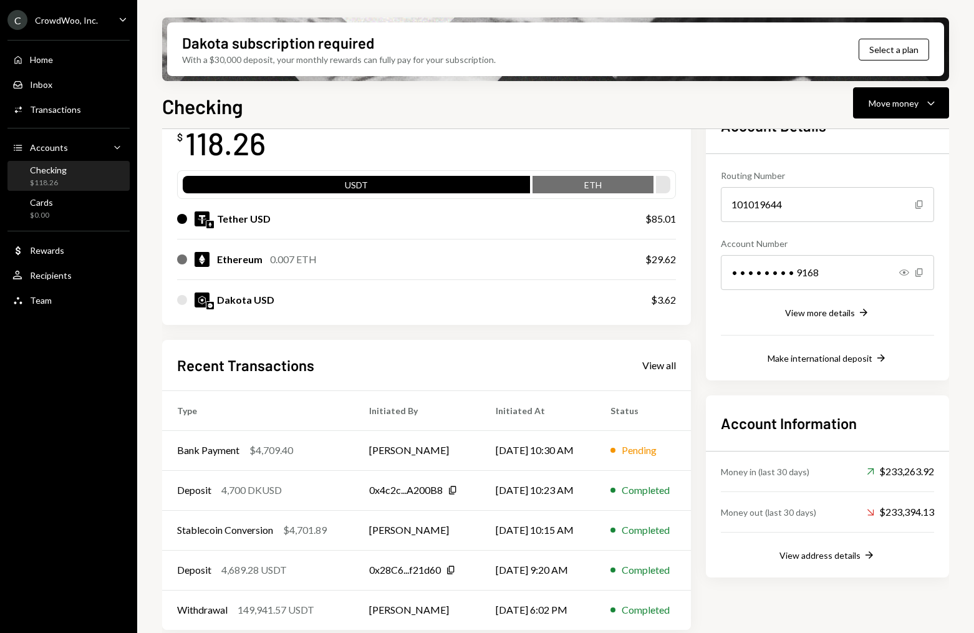
scroll to position [97, 0]
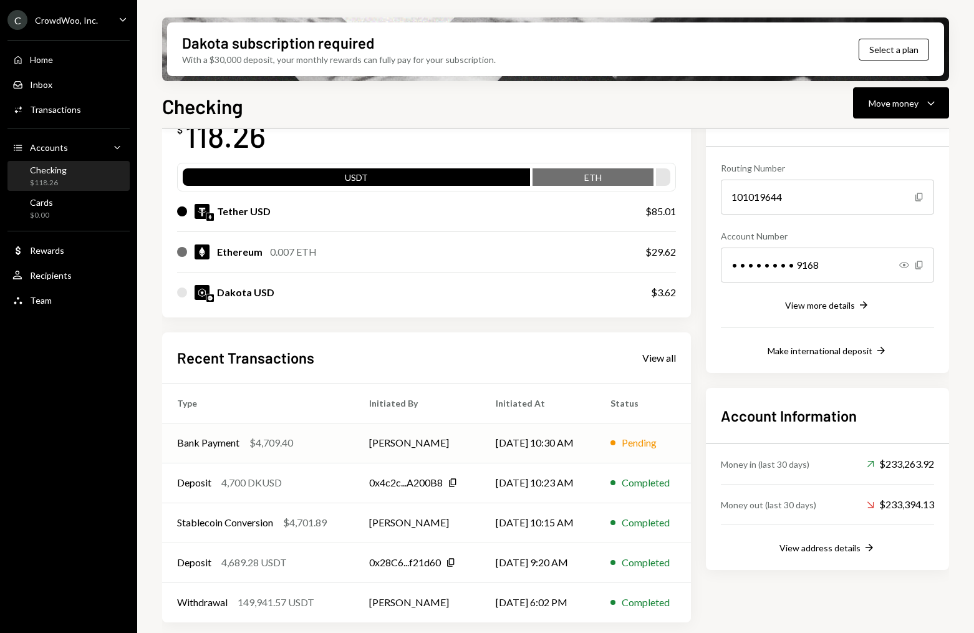
click at [321, 447] on div "Bank Payment $4,709.40" at bounding box center [258, 442] width 162 height 15
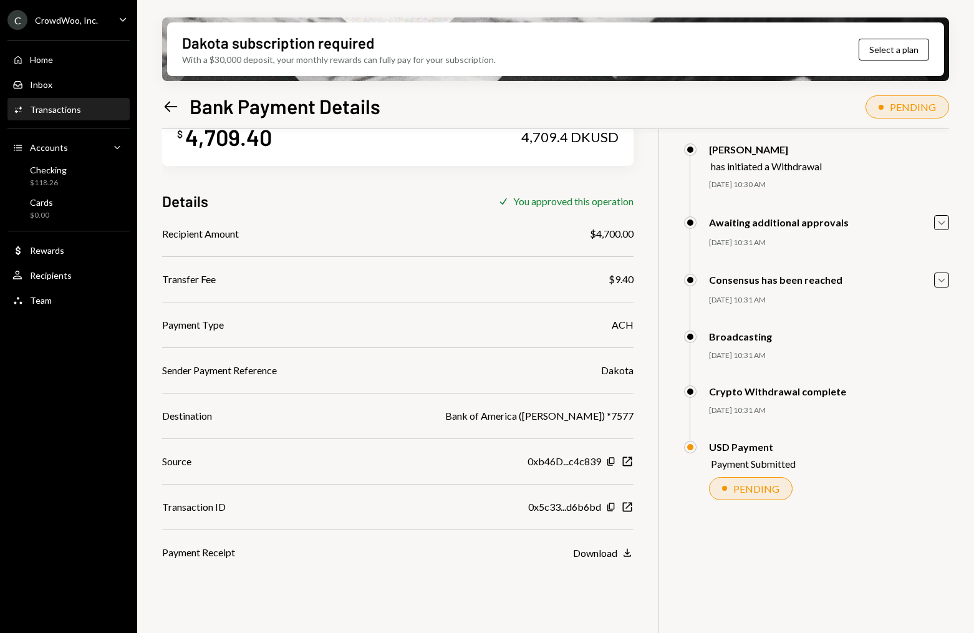
scroll to position [47, 0]
